Goal: Check status: Check status

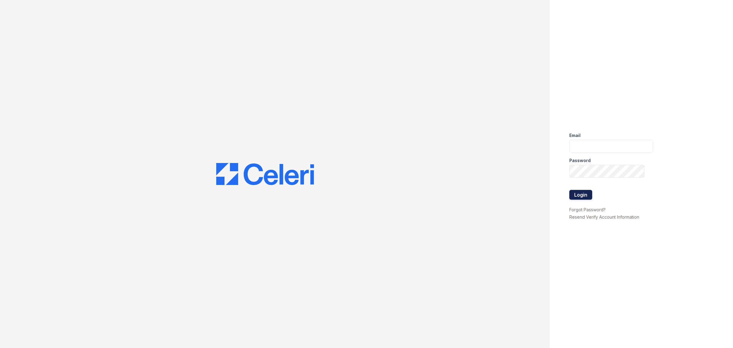
type input "mrauda@trinity-pm.com"
click at [581, 193] on button "Login" at bounding box center [580, 195] width 23 height 10
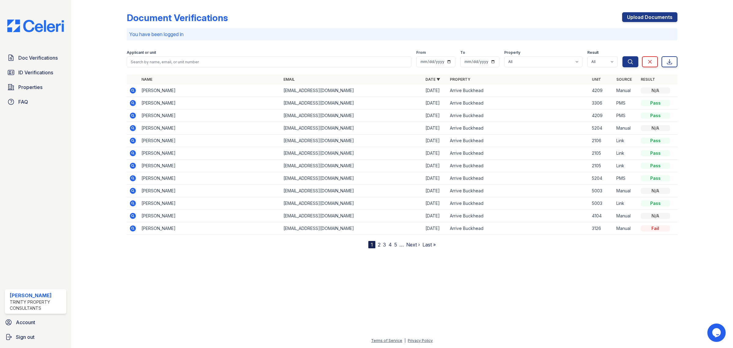
click at [132, 103] on icon at bounding box center [132, 102] width 7 height 7
